Goal: Communication & Community: Answer question/provide support

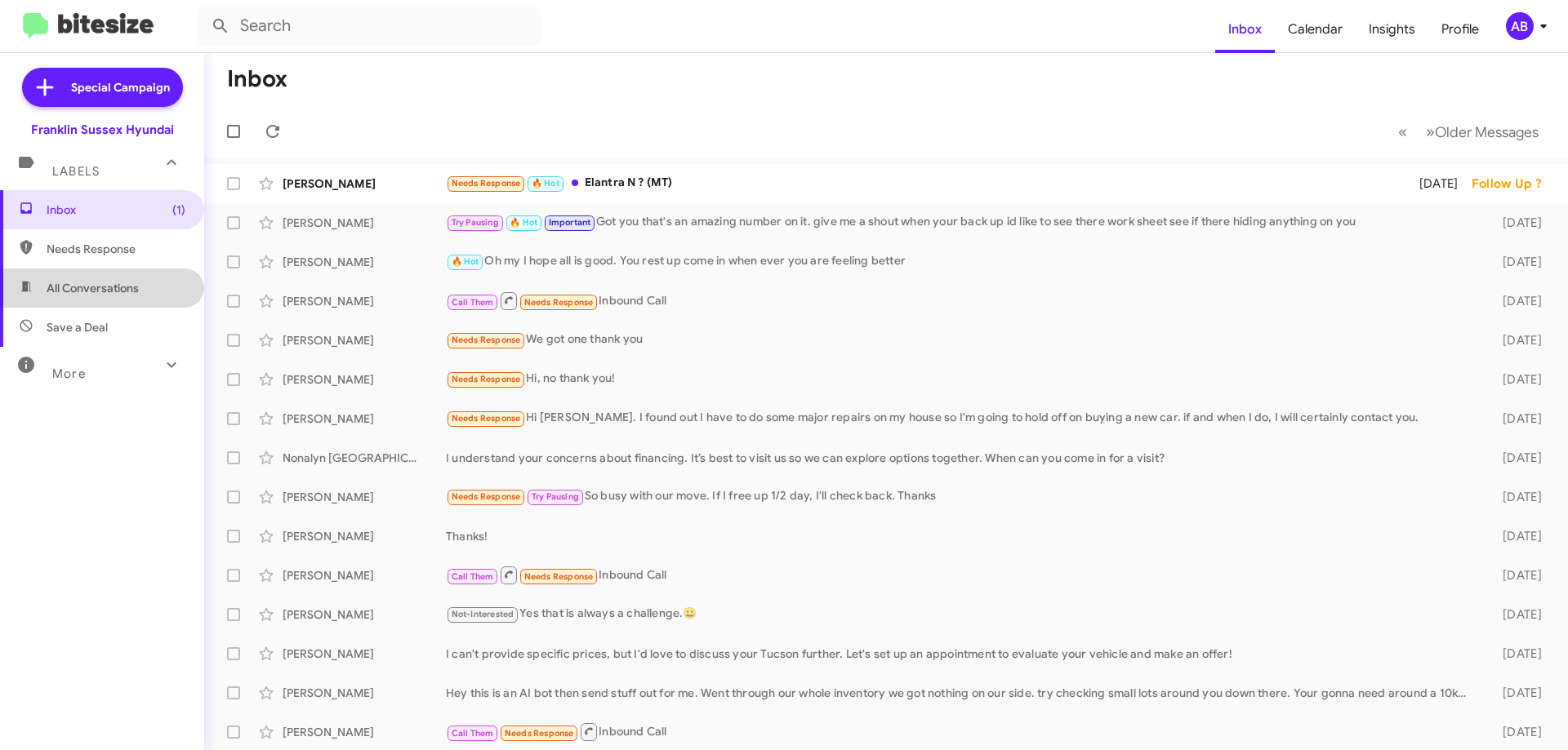
click at [120, 281] on span "All Conversations" at bounding box center [92, 287] width 92 height 16
type input "in:all-conversations"
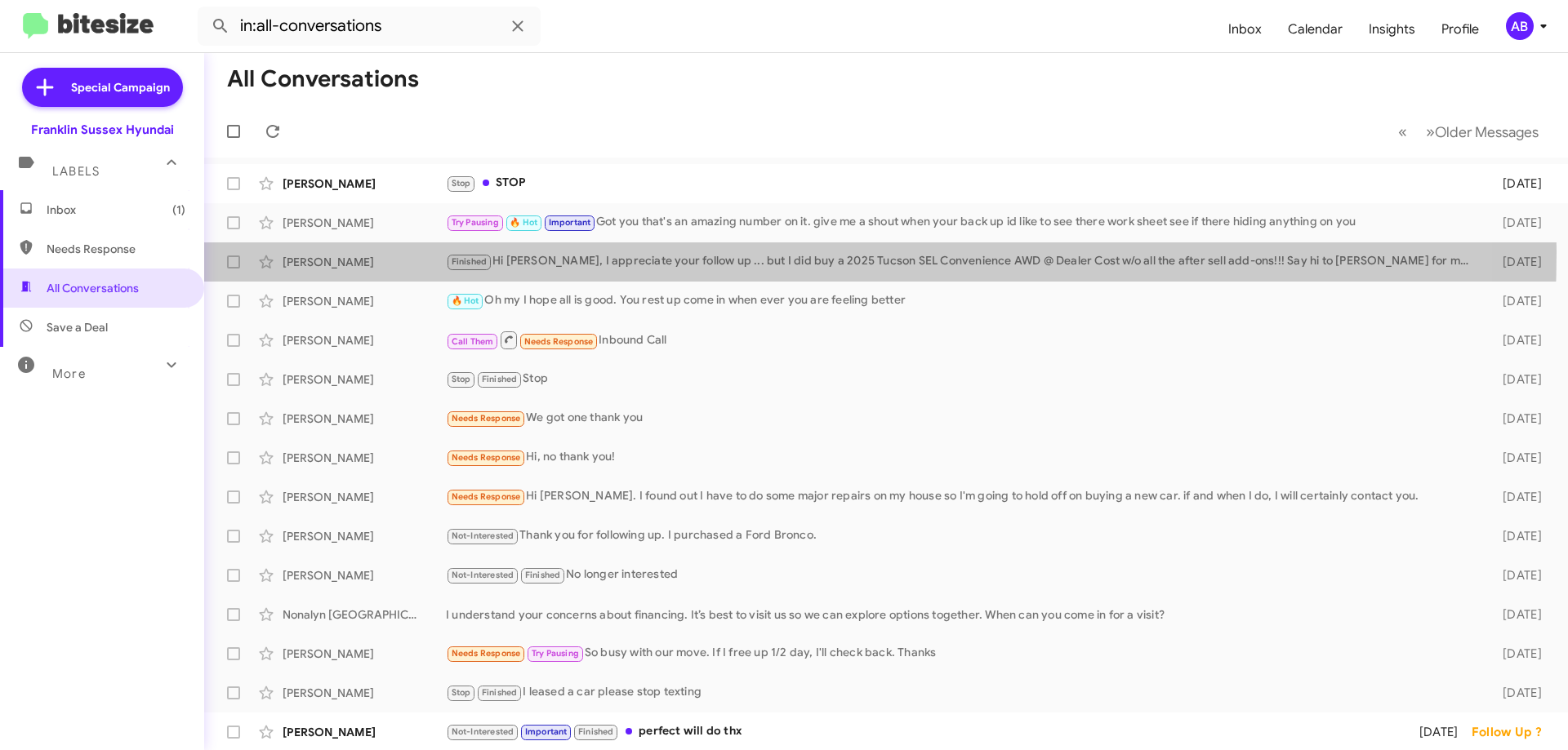
click at [591, 251] on div "[PERSON_NAME] Finished Hi [PERSON_NAME], I appreciate your follow up ... but I …" at bounding box center [887, 262] width 1338 height 33
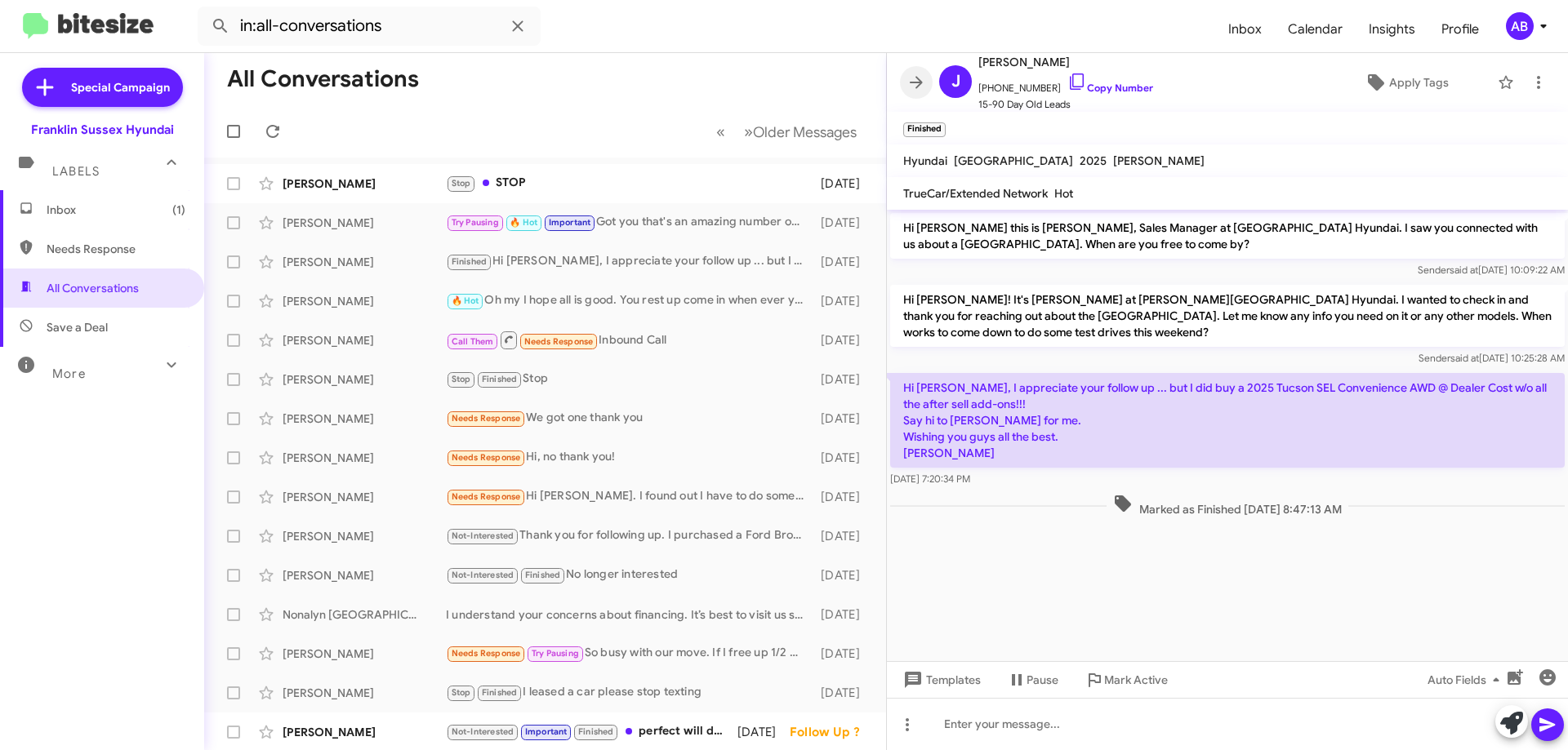
click at [923, 90] on icon at bounding box center [916, 82] width 19 height 19
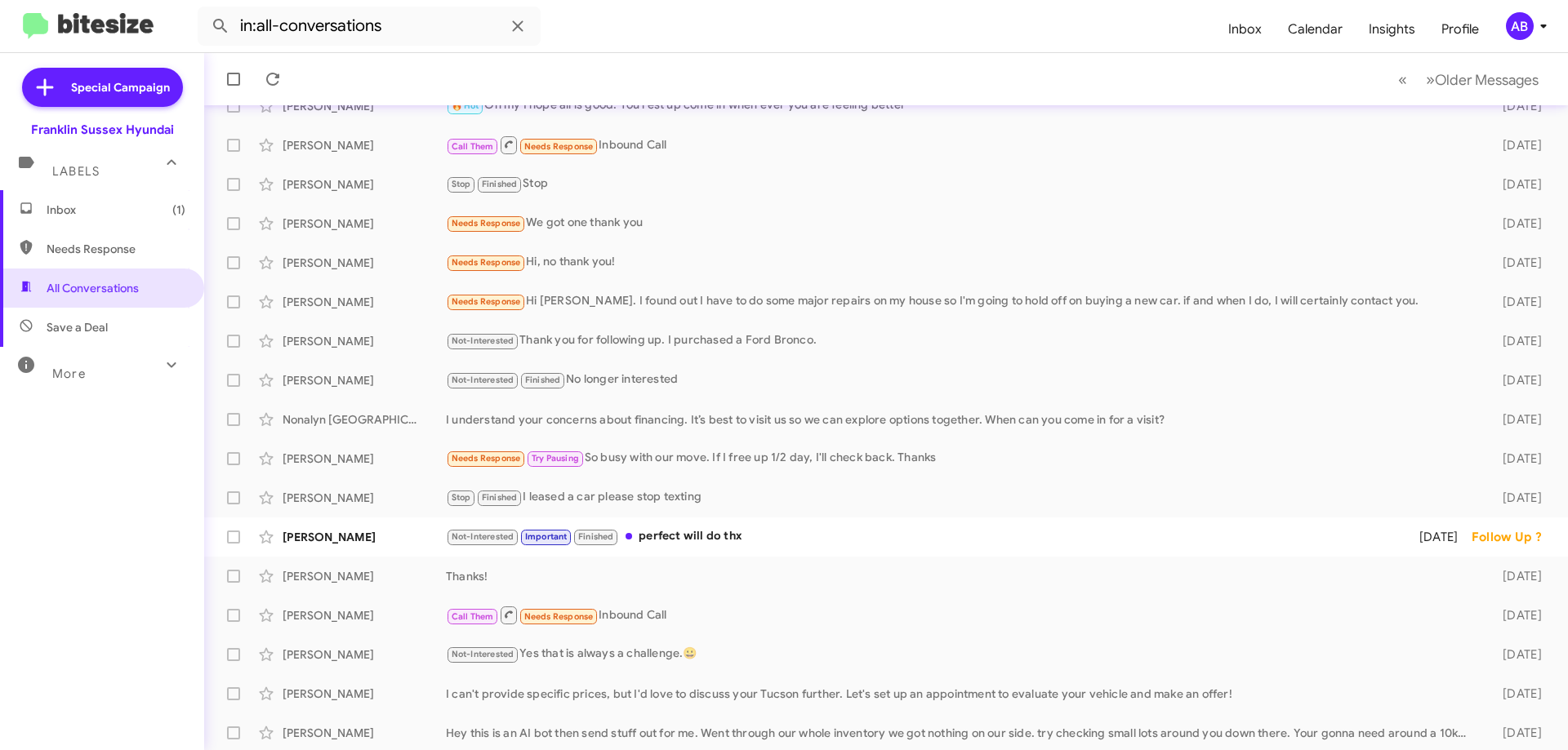
scroll to position [197, 0]
click at [638, 543] on div "Not-Interested Important Finished perfect will do thx" at bounding box center [922, 534] width 952 height 18
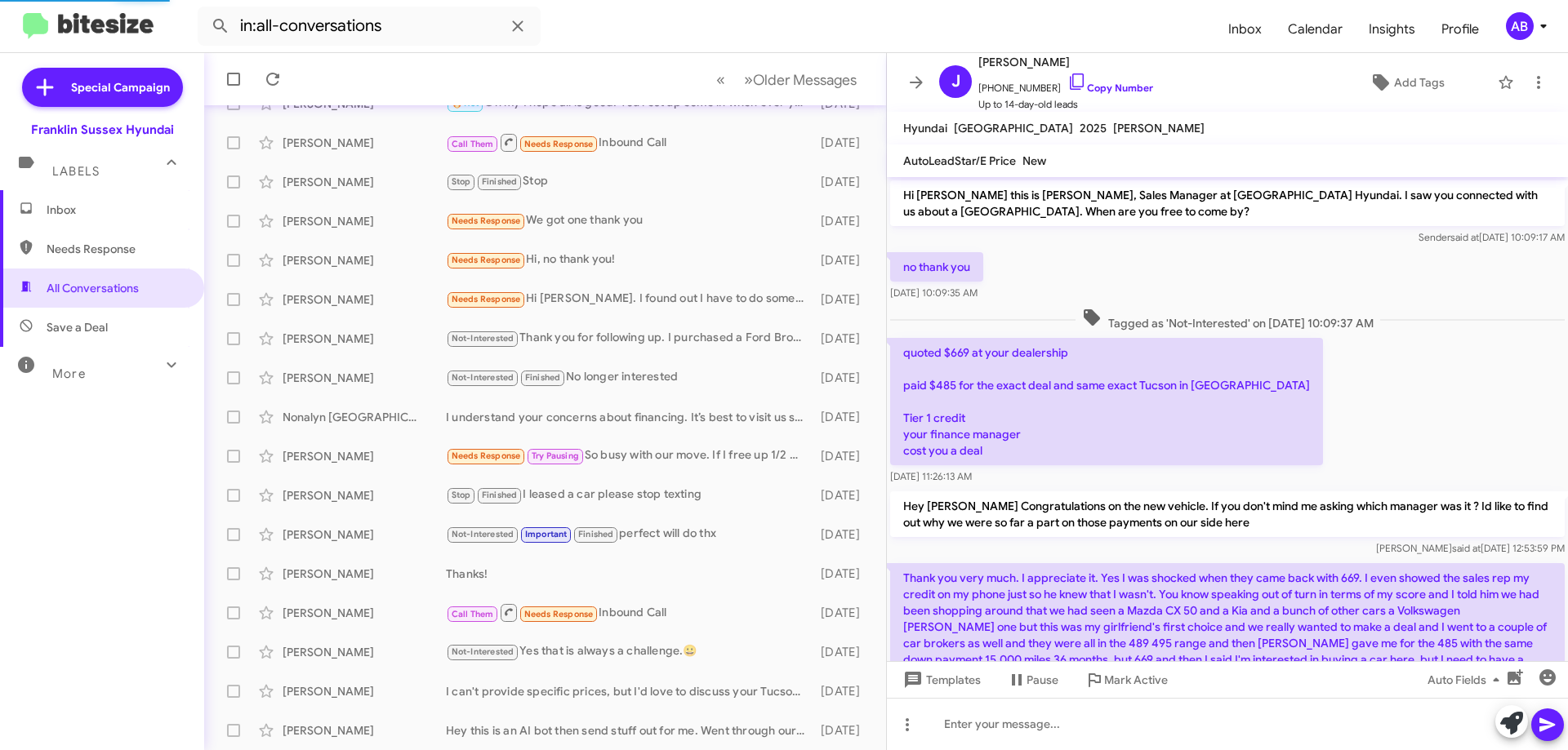
scroll to position [568, 0]
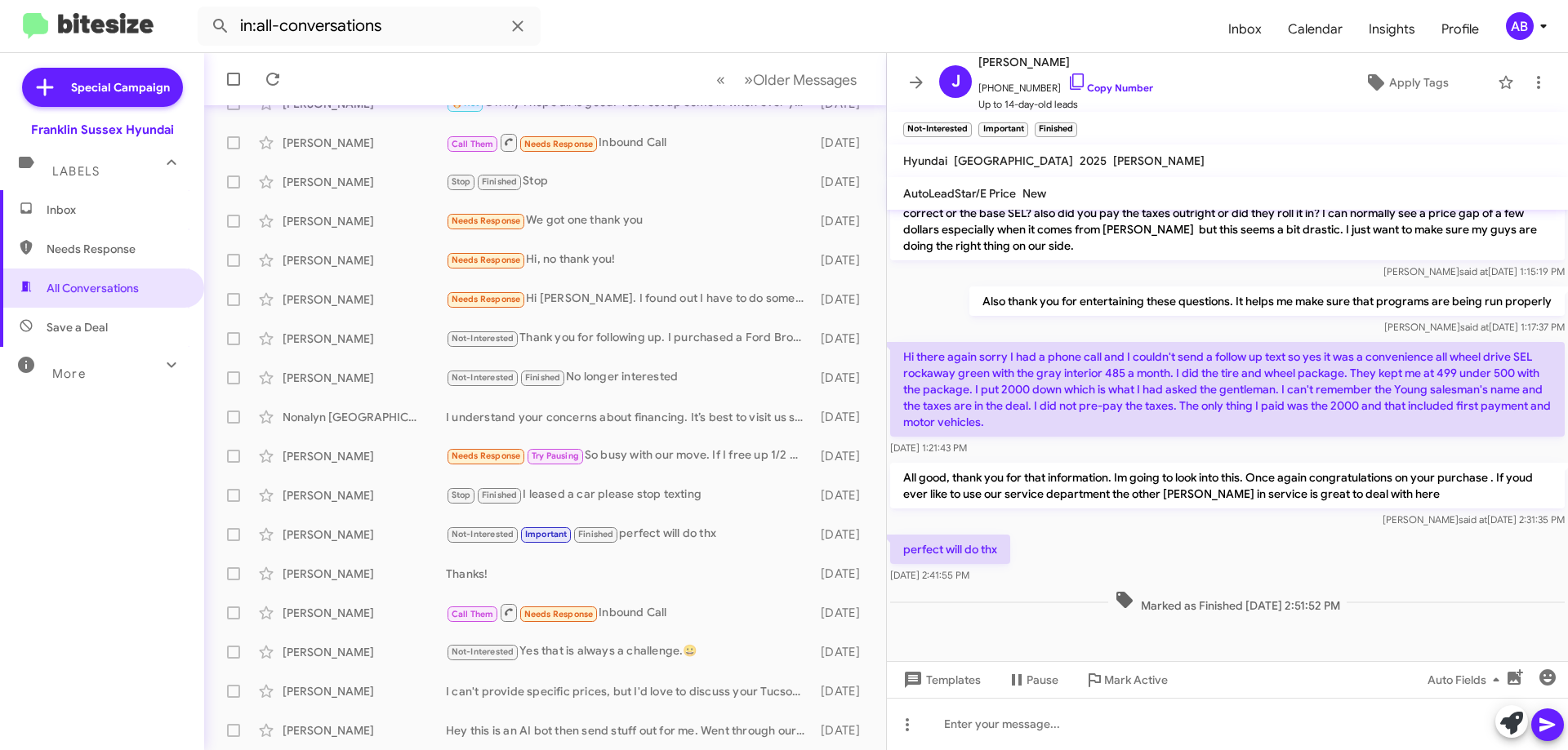
click at [918, 74] on icon at bounding box center [916, 82] width 19 height 19
